Goal: Task Accomplishment & Management: Manage account settings

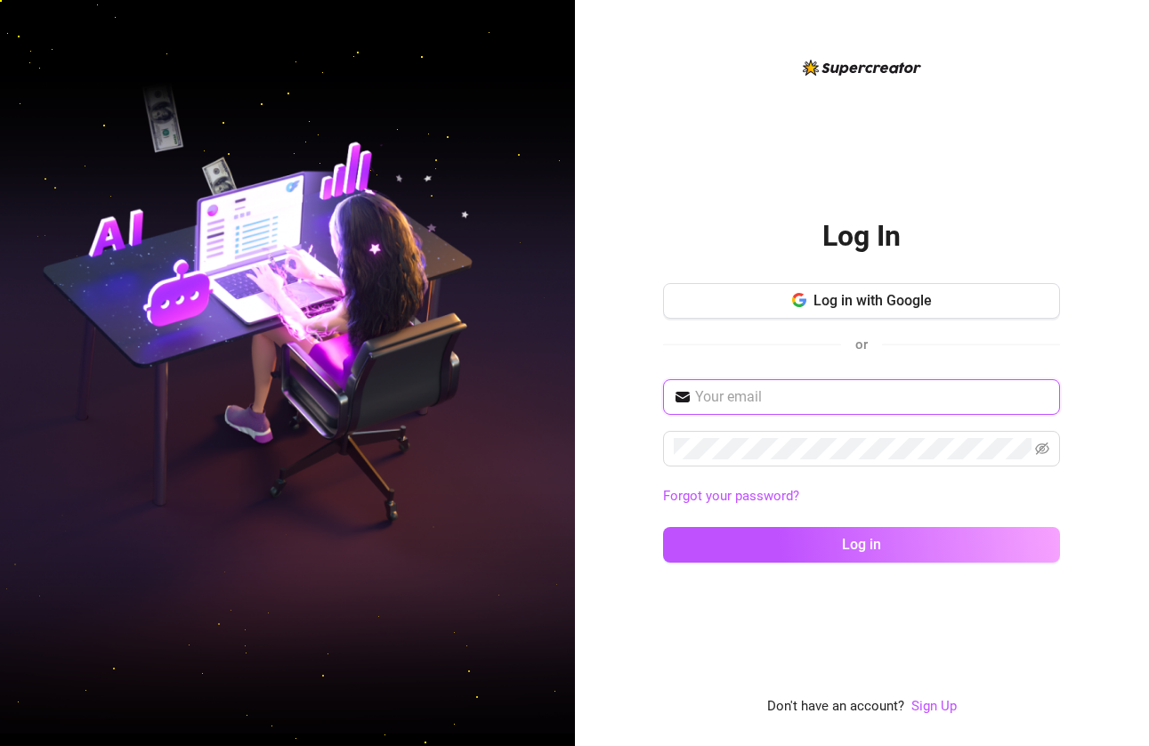
type input "[EMAIL_ADDRESS][DOMAIN_NAME]"
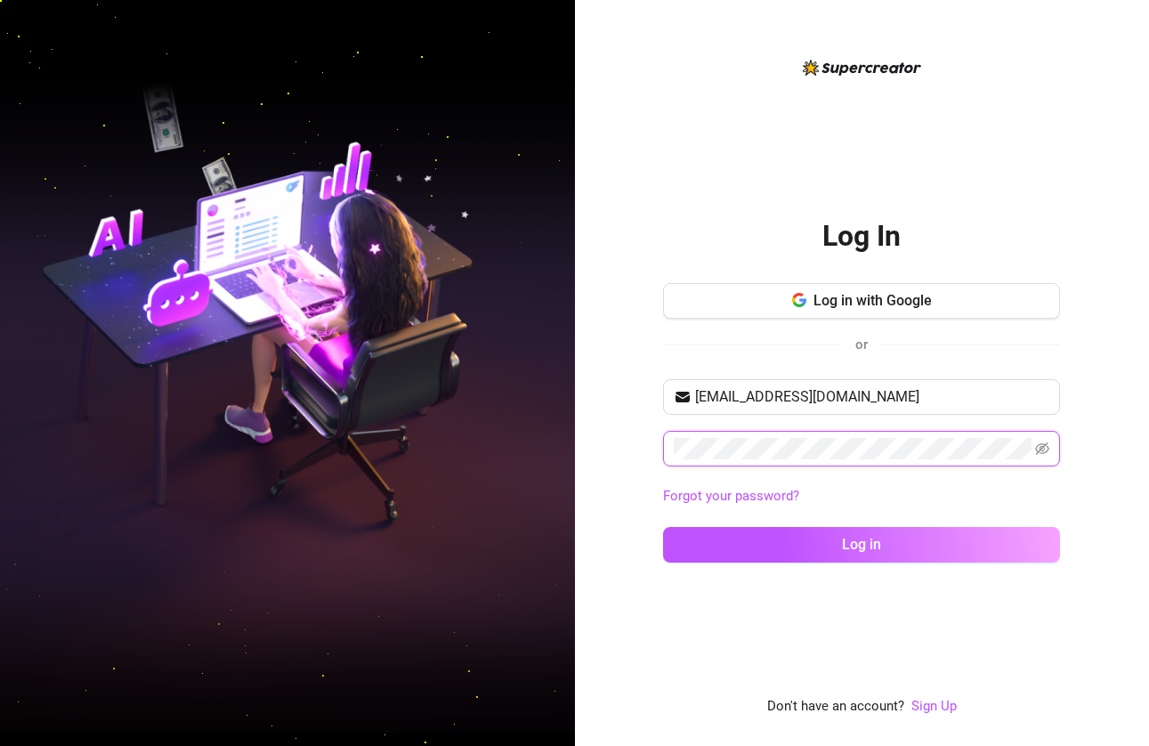
click at [861, 544] on button "Log in" at bounding box center [861, 545] width 397 height 36
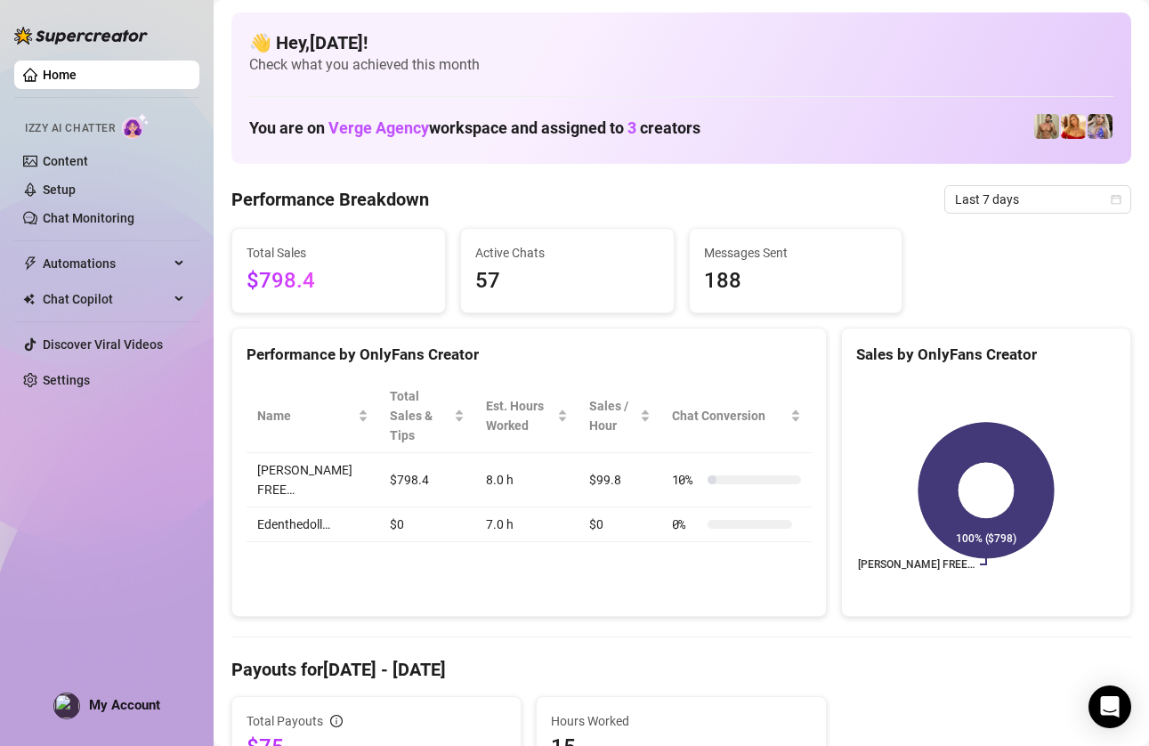
click at [90, 706] on span "My Account" at bounding box center [124, 705] width 71 height 16
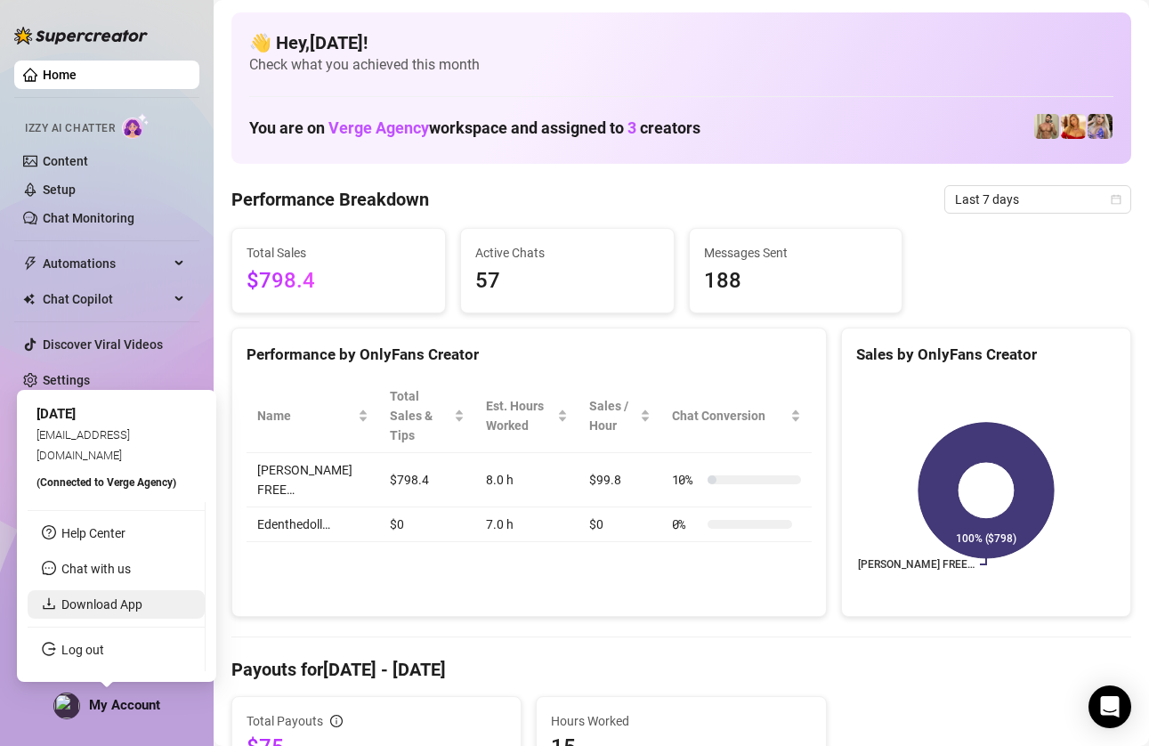
click at [106, 597] on link "Download App" at bounding box center [101, 604] width 81 height 14
click at [63, 701] on img at bounding box center [66, 705] width 25 height 25
click at [62, 700] on img at bounding box center [66, 705] width 25 height 25
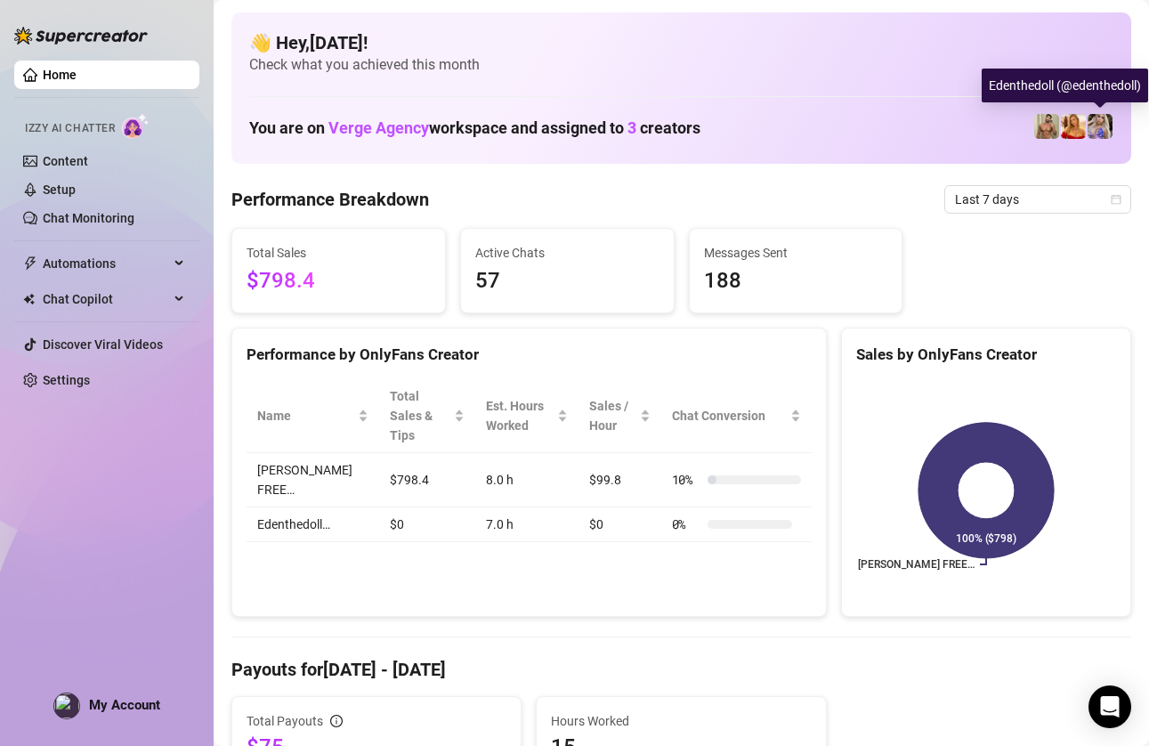
click at [1102, 125] on img at bounding box center [1099, 126] width 25 height 25
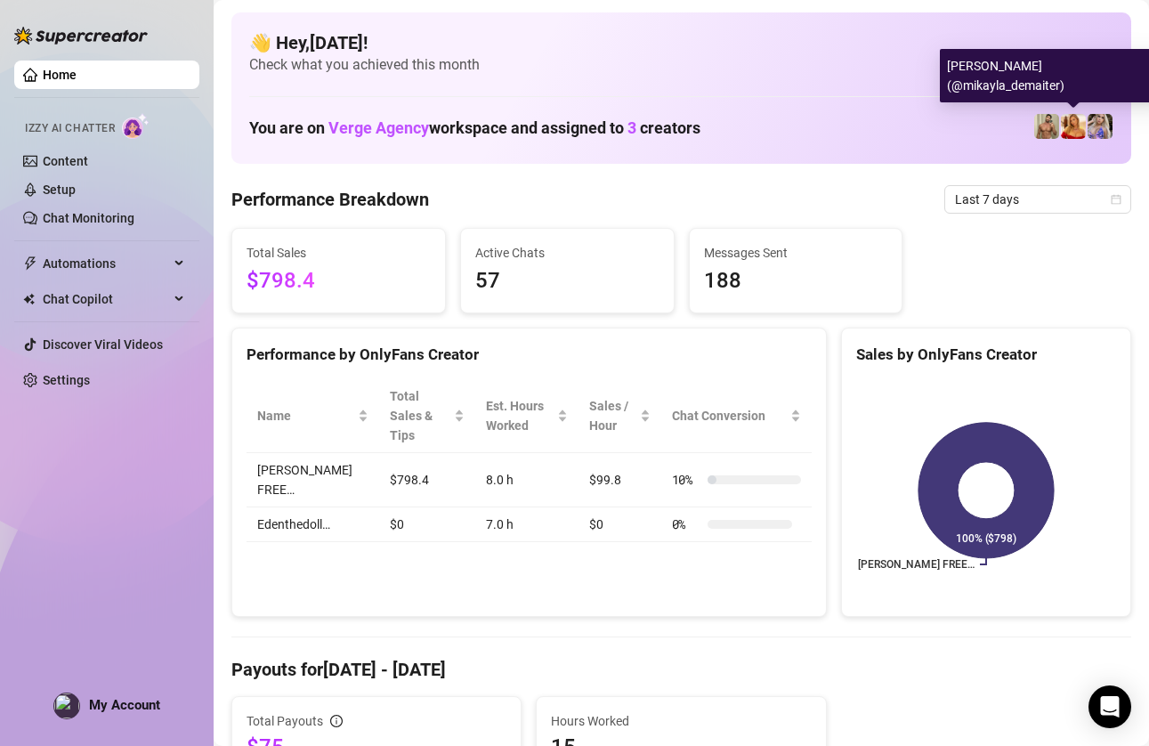
click at [1073, 125] on img at bounding box center [1072, 126] width 25 height 25
